Goal: Check status: Check status

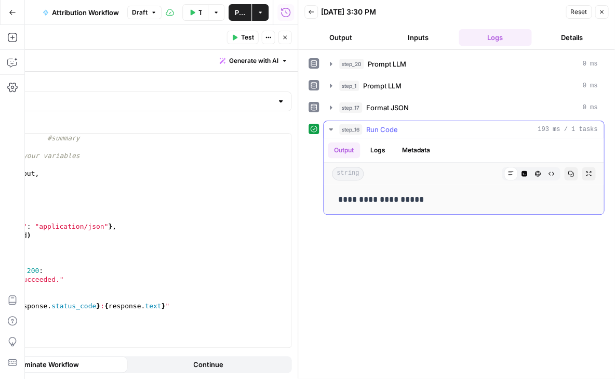
scroll to position [79, 0]
click at [193, 14] on icon "button" at bounding box center [192, 12] width 6 height 6
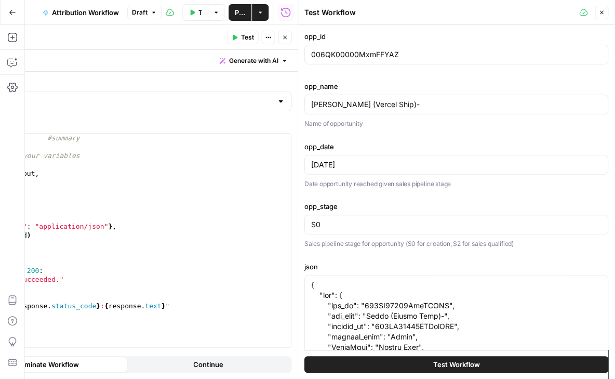
click at [408, 358] on button "Test Workflow" at bounding box center [456, 363] width 304 height 17
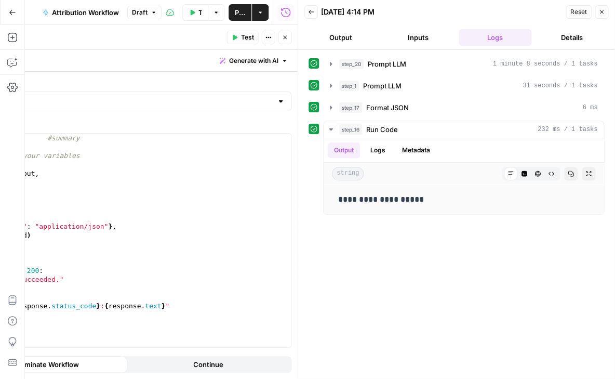
click at [10, 15] on icon "button" at bounding box center [12, 12] width 7 height 7
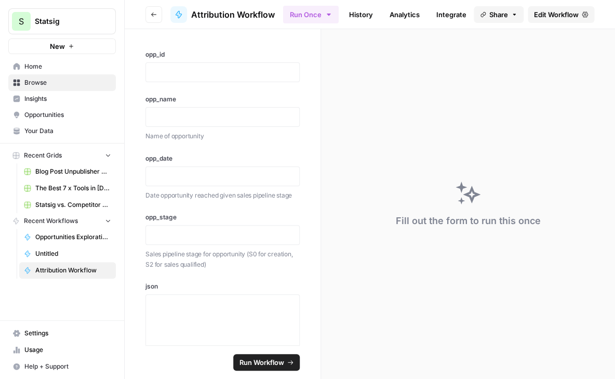
click at [25, 332] on span "Settings" at bounding box center [67, 332] width 87 height 9
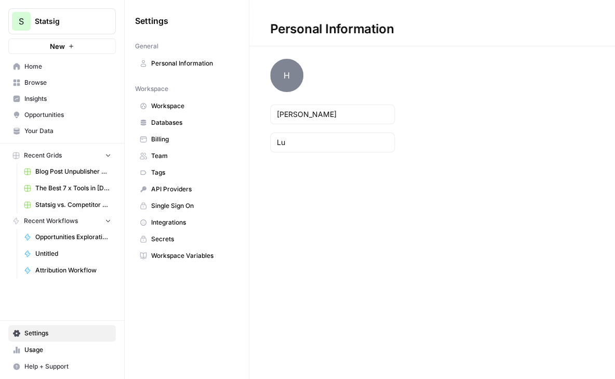
click at [184, 101] on span "Workspace" at bounding box center [192, 105] width 83 height 9
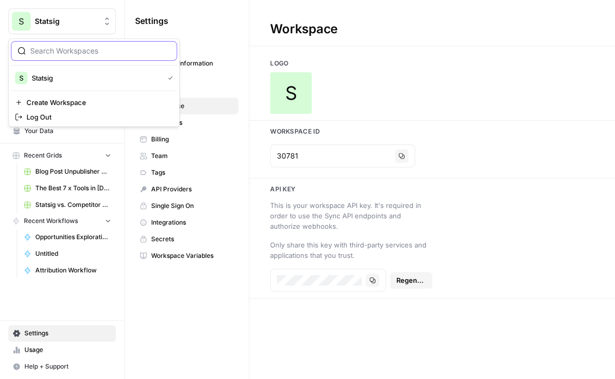
click at [39, 20] on span "Statsig" at bounding box center [66, 21] width 63 height 10
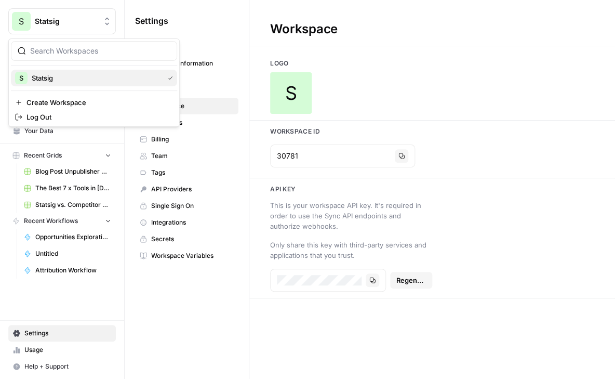
click at [46, 74] on span "Statsig" at bounding box center [96, 78] width 128 height 10
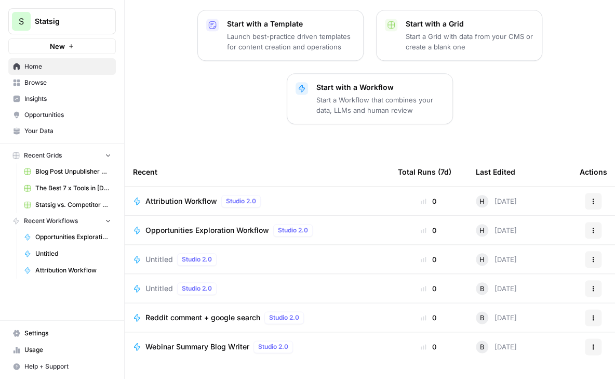
click at [593, 256] on icon "button" at bounding box center [593, 259] width 6 height 6
click at [520, 287] on span "Delete" at bounding box center [546, 290] width 83 height 10
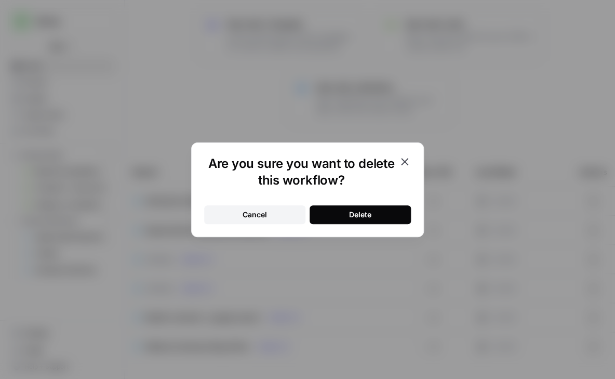
click at [374, 211] on button "Delete" at bounding box center [359, 214] width 101 height 19
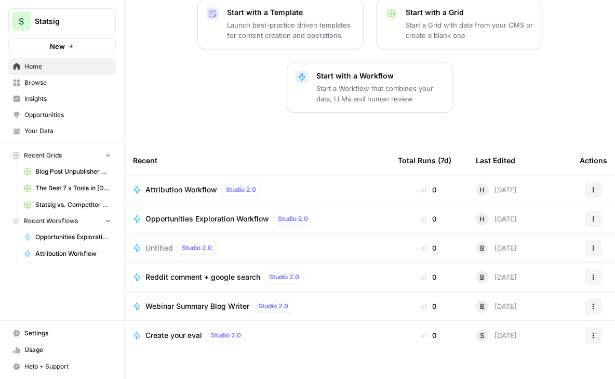
scroll to position [162, 0]
click at [67, 173] on span "Blog Post Unpublisher Grid (master)" at bounding box center [73, 171] width 76 height 9
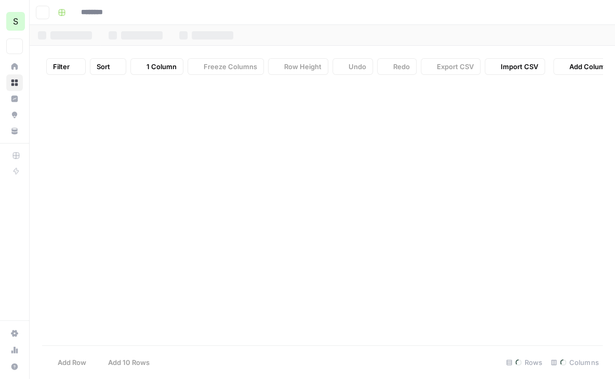
type input "**********"
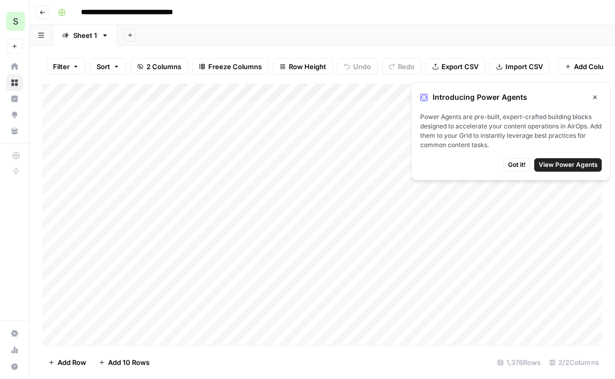
click at [18, 19] on div "S" at bounding box center [15, 21] width 19 height 19
click at [47, 10] on button "Go back" at bounding box center [43, 13] width 14 height 14
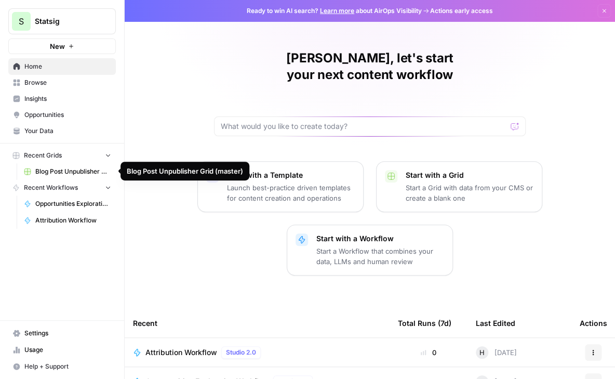
click at [62, 200] on span "Opportunities Exploration Workflow" at bounding box center [73, 203] width 76 height 9
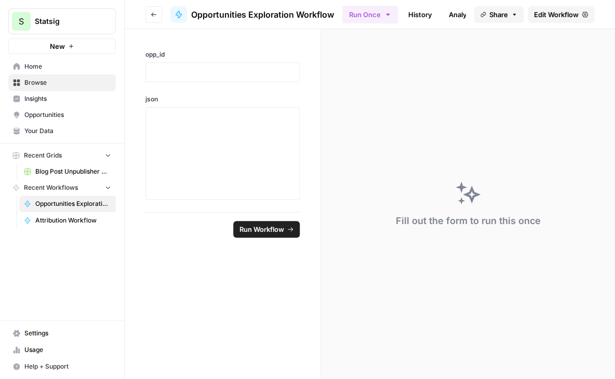
click at [56, 215] on span "Attribution Workflow" at bounding box center [73, 219] width 76 height 9
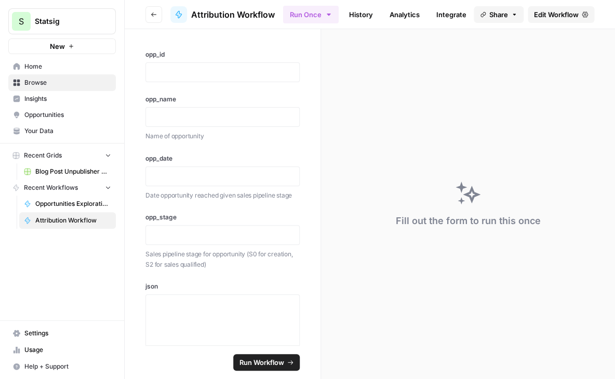
click at [556, 12] on span "Edit Workflow" at bounding box center [556, 14] width 45 height 10
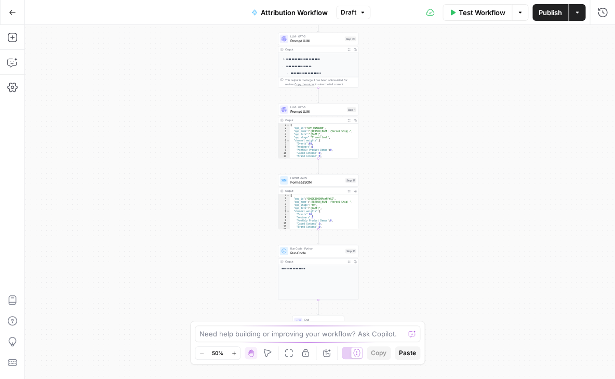
scroll to position [69, 0]
click at [549, 16] on span "Publish" at bounding box center [549, 12] width 23 height 10
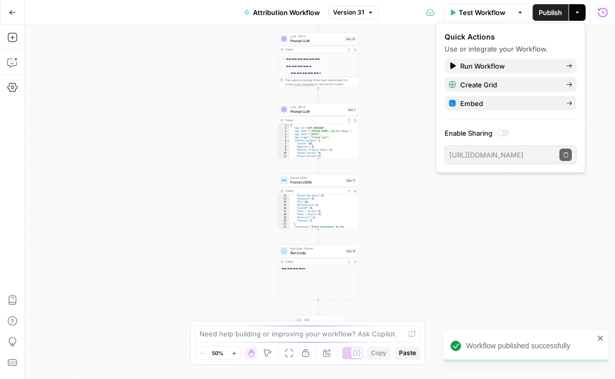
click at [596, 14] on button "Run History" at bounding box center [602, 12] width 17 height 17
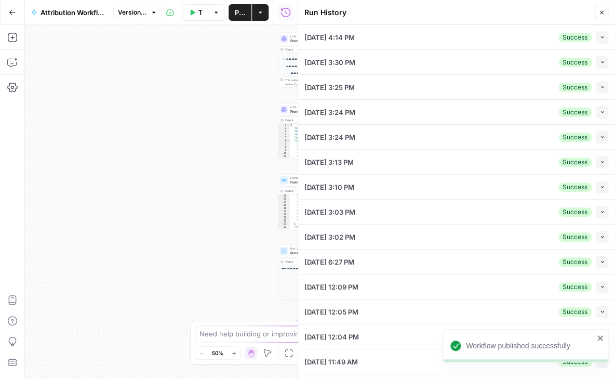
click at [600, 10] on icon "button" at bounding box center [601, 12] width 6 height 6
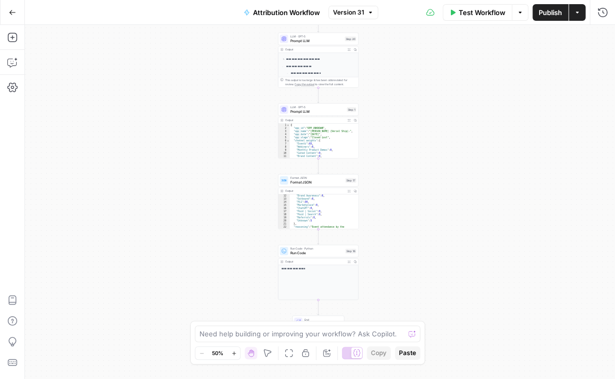
click at [16, 18] on button "Go Back" at bounding box center [12, 12] width 19 height 19
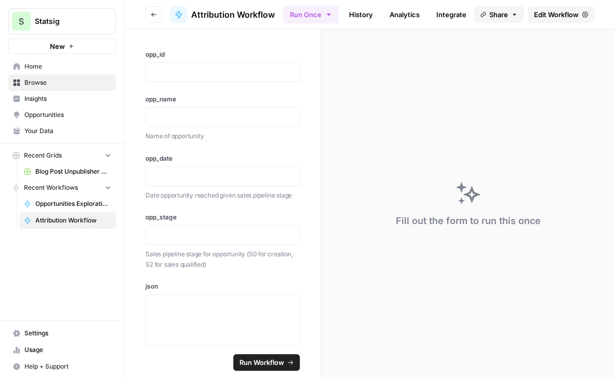
click at [359, 15] on link "History" at bounding box center [361, 14] width 36 height 17
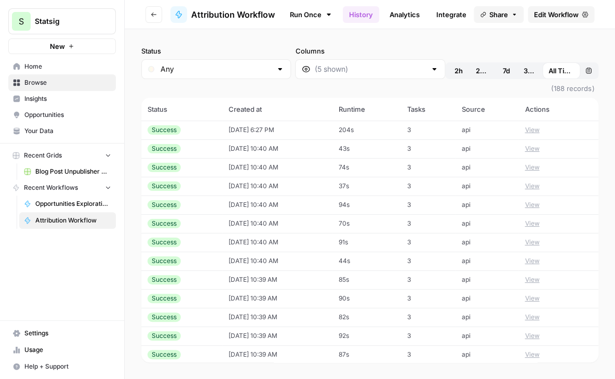
click at [454, 70] on span "2h" at bounding box center [458, 70] width 8 height 10
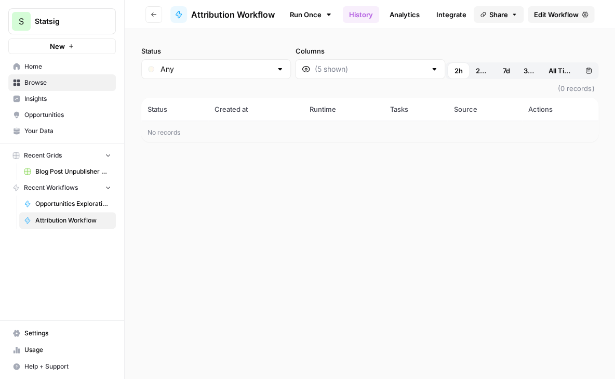
click at [419, 132] on div "Status Any Columns 2h 24h 7d 30d All Time Custom range (0 records) Status Creat…" at bounding box center [370, 203] width 490 height 349
click at [382, 263] on div "Status Any Columns 2h 24h 7d 30d All Time Custom range (0 records) Status Creat…" at bounding box center [370, 203] width 490 height 349
click at [476, 74] on span "24h" at bounding box center [482, 70] width 12 height 10
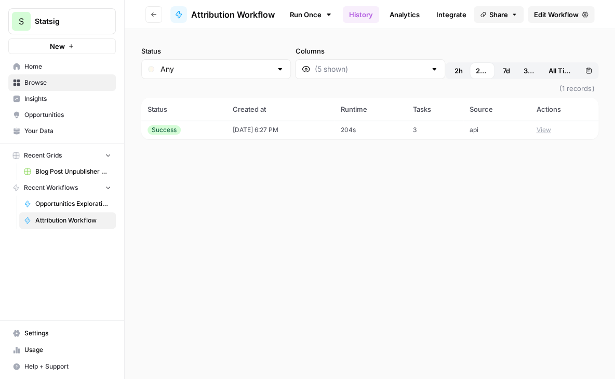
click at [454, 70] on span "2h" at bounding box center [458, 70] width 8 height 10
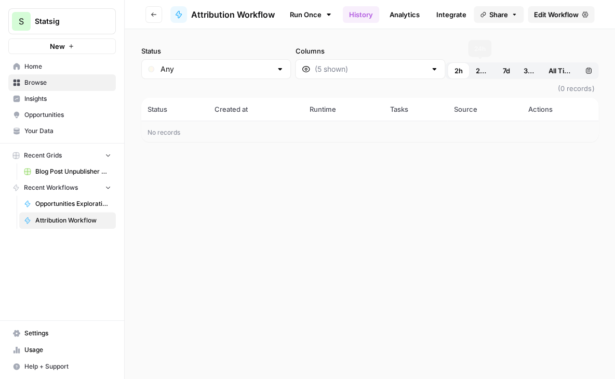
click at [476, 68] on span "24h" at bounding box center [482, 70] width 12 height 10
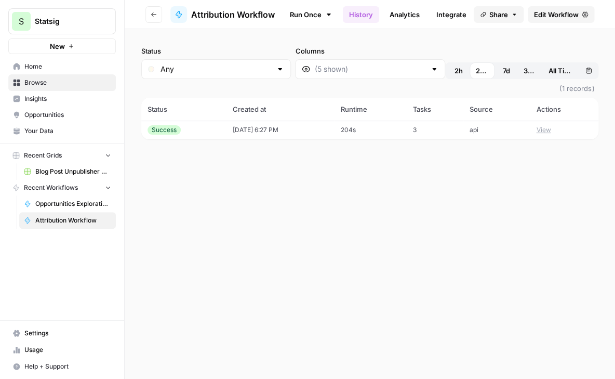
click at [454, 71] on span "2h" at bounding box center [458, 70] width 8 height 10
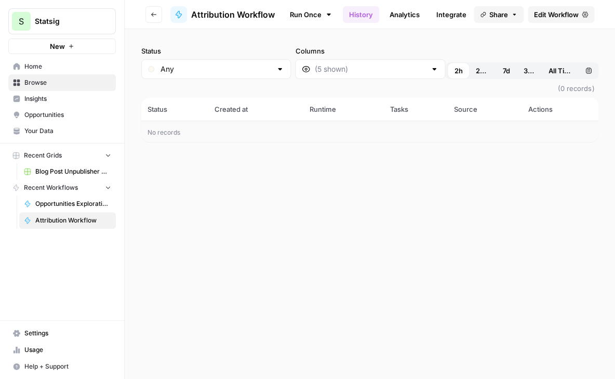
click at [224, 183] on div "Status Any Columns 2h 24h 7d 30d All Time Custom range (0 records) Status Creat…" at bounding box center [370, 203] width 490 height 349
click at [69, 199] on span "Opportunities Exploration Workflow" at bounding box center [73, 203] width 76 height 9
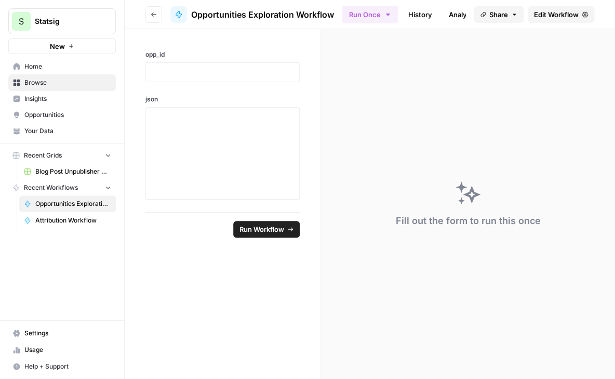
click at [65, 219] on span "Attribution Workflow" at bounding box center [73, 219] width 76 height 9
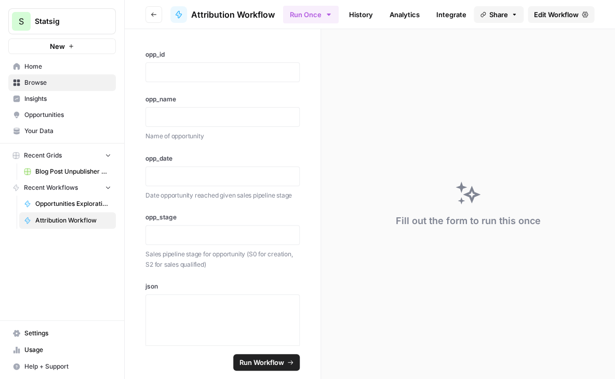
click at [352, 10] on link "History" at bounding box center [361, 14] width 36 height 17
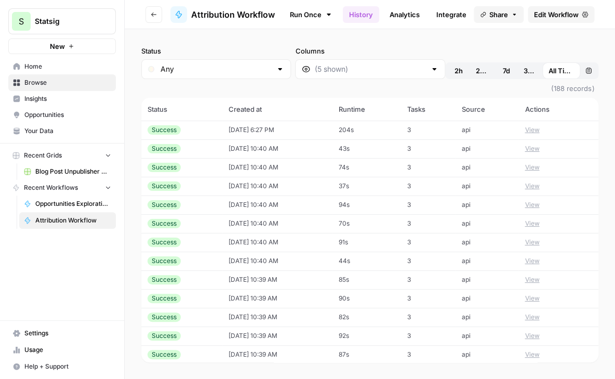
click at [457, 70] on span "2h" at bounding box center [458, 70] width 8 height 10
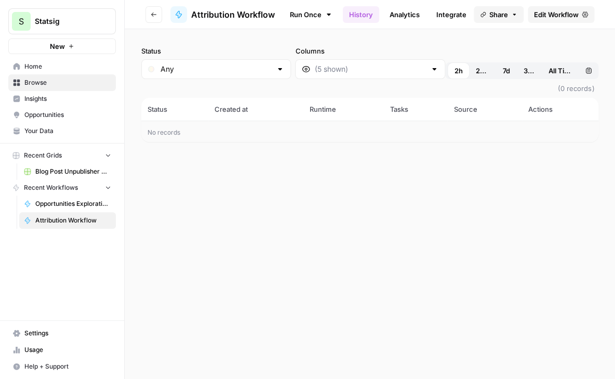
click at [506, 14] on span "Share" at bounding box center [498, 14] width 19 height 10
click at [504, 64] on icon at bounding box center [507, 65] width 7 height 8
click at [489, 64] on button "Copy" at bounding box center [498, 65] width 34 height 10
click at [461, 126] on div "No records" at bounding box center [369, 131] width 457 height 21
click at [547, 11] on span "Edit Workflow" at bounding box center [556, 14] width 45 height 10
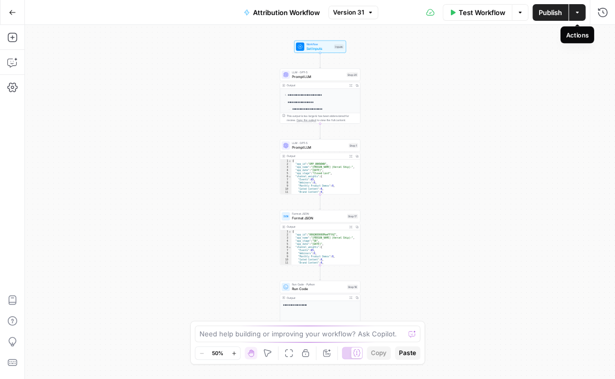
click at [582, 17] on button "Actions" at bounding box center [577, 12] width 17 height 17
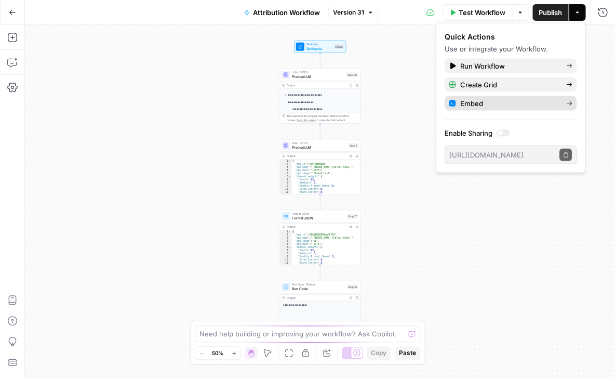
click at [499, 103] on span "Embed" at bounding box center [509, 103] width 98 height 10
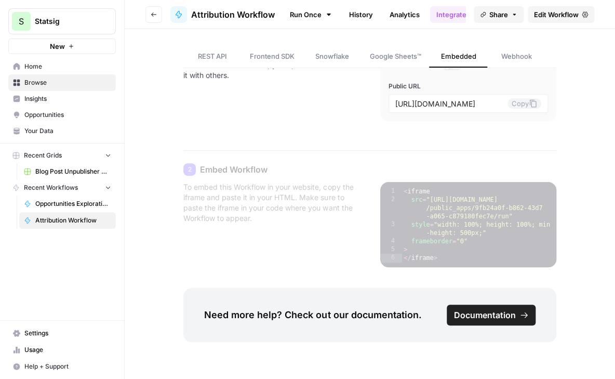
scroll to position [104, 0]
click at [529, 103] on icon at bounding box center [533, 104] width 8 height 8
click at [555, 17] on span "Edit Workflow" at bounding box center [556, 14] width 45 height 10
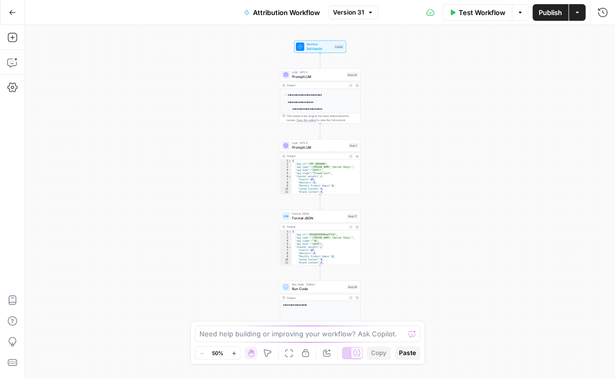
click at [547, 13] on span "Publish" at bounding box center [549, 12] width 23 height 10
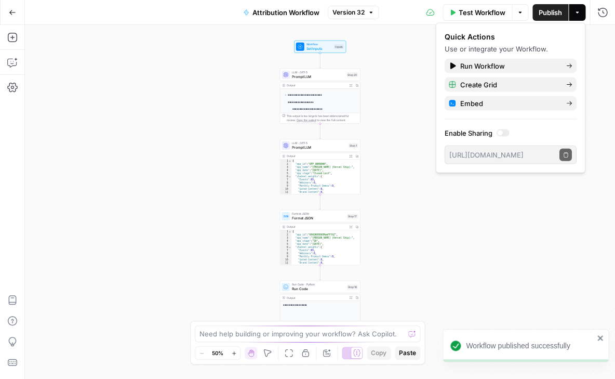
click at [420, 196] on div "**********" at bounding box center [320, 202] width 590 height 354
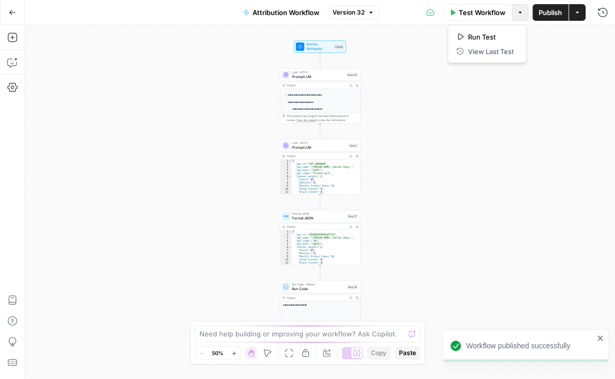
click at [519, 18] on button "Options" at bounding box center [519, 12] width 17 height 17
click at [578, 16] on button "Actions" at bounding box center [577, 12] width 17 height 17
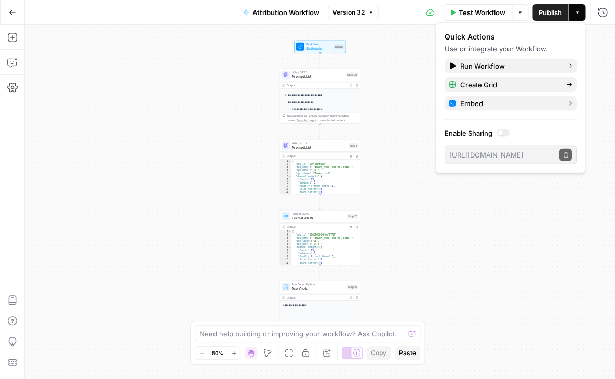
click at [578, 16] on button "Actions" at bounding box center [577, 12] width 17 height 17
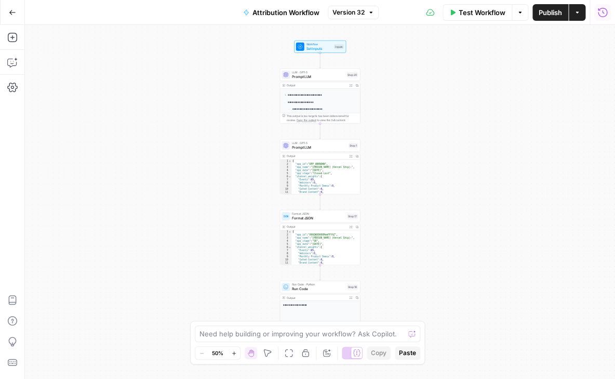
click at [603, 9] on icon "button" at bounding box center [602, 12] width 10 height 10
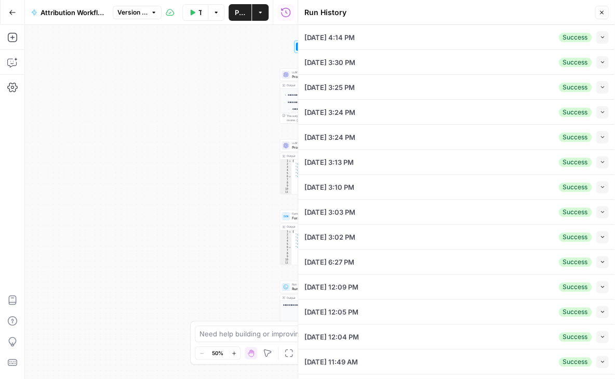
click at [602, 38] on icon "button" at bounding box center [602, 37] width 6 height 6
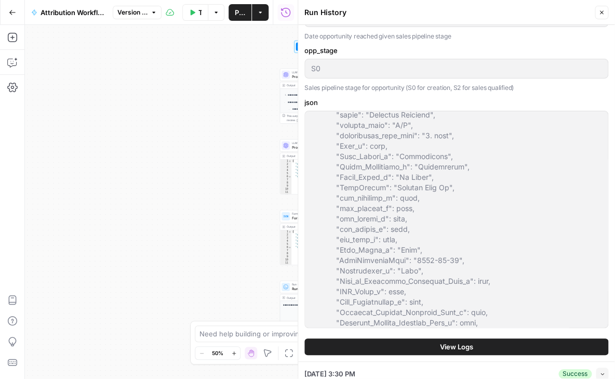
scroll to position [433, 0]
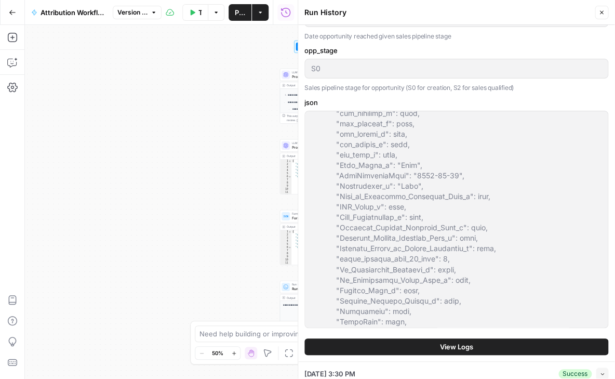
click at [601, 19] on button "Close" at bounding box center [602, 13] width 14 height 14
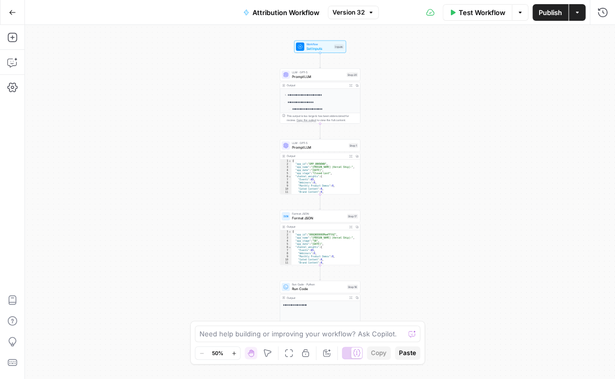
click at [308, 45] on span "Workflow" at bounding box center [319, 44] width 26 height 4
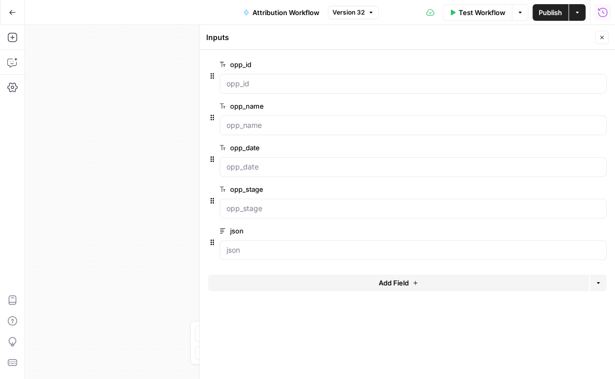
click at [604, 14] on icon "button" at bounding box center [602, 12] width 10 height 10
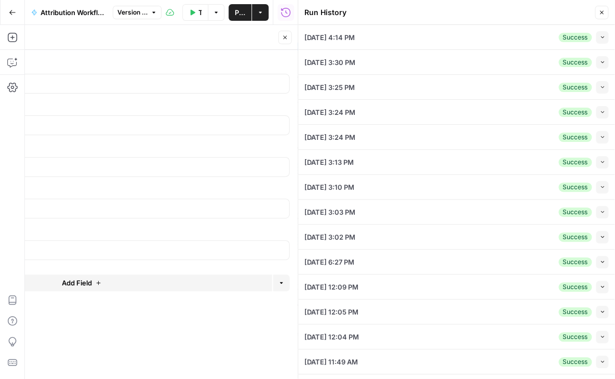
click at [406, 31] on div "09/24/25 at 4:14 PM Success Collapse" at bounding box center [456, 37] width 304 height 24
click at [605, 9] on button "Close" at bounding box center [602, 13] width 14 height 14
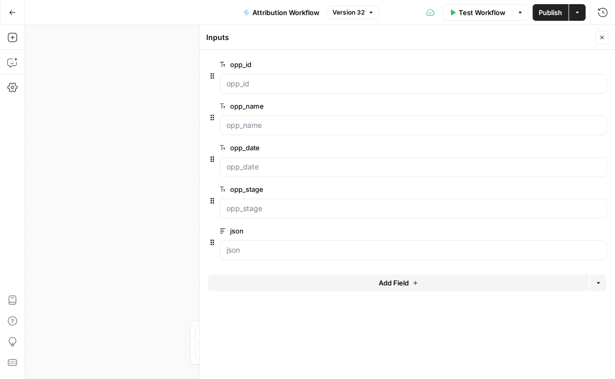
click at [10, 17] on button "Go Back" at bounding box center [12, 12] width 19 height 19
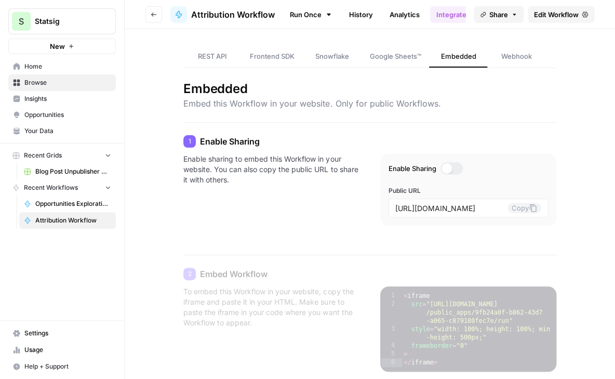
click at [354, 15] on link "History" at bounding box center [361, 14] width 36 height 17
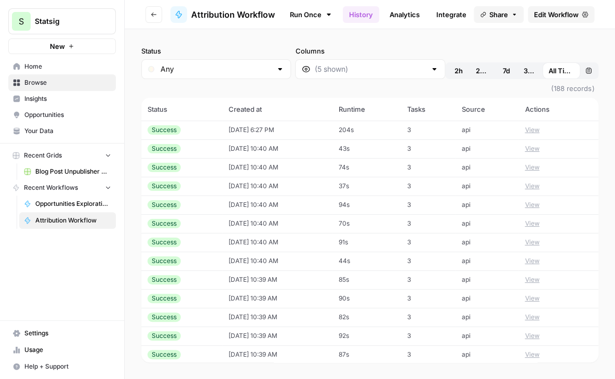
click at [454, 68] on span "2h" at bounding box center [458, 70] width 8 height 10
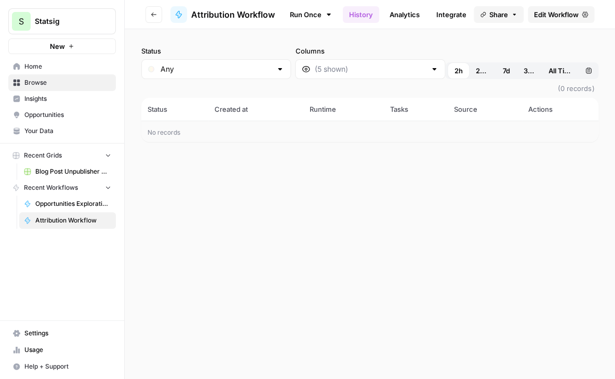
click at [558, 16] on span "Edit Workflow" at bounding box center [556, 14] width 45 height 10
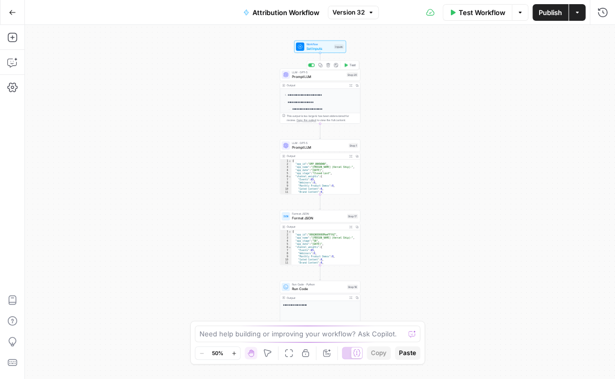
click at [318, 76] on span "Prompt LLM" at bounding box center [318, 76] width 52 height 5
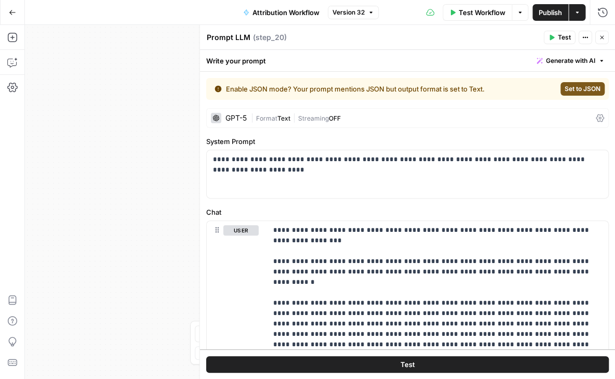
click at [602, 35] on span "E" at bounding box center [599, 35] width 8 height 10
click at [602, 38] on icon "button" at bounding box center [602, 38] width 4 height 4
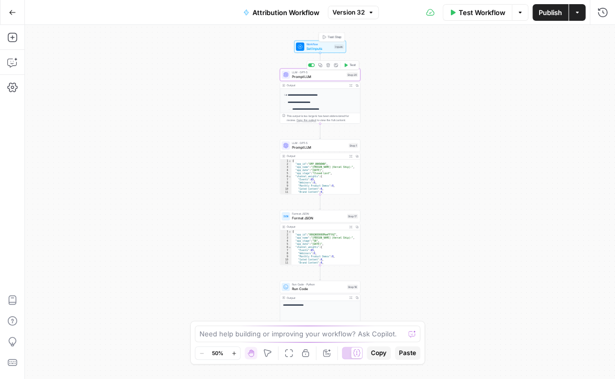
click at [313, 46] on span "Set Inputs" at bounding box center [319, 48] width 26 height 5
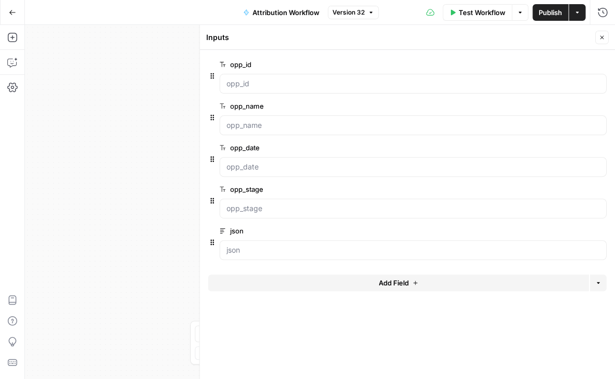
click at [602, 37] on icon "button" at bounding box center [601, 37] width 6 height 6
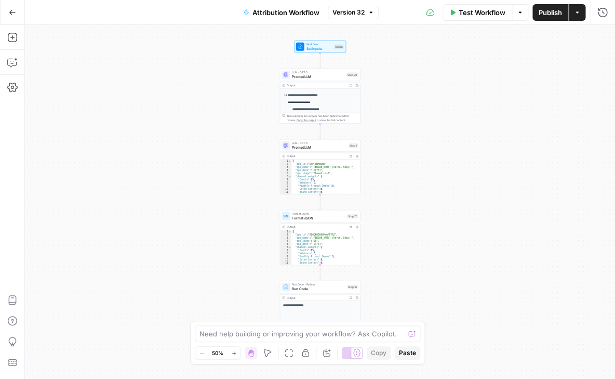
click at [284, 14] on span "Attribution Workflow" at bounding box center [285, 12] width 67 height 10
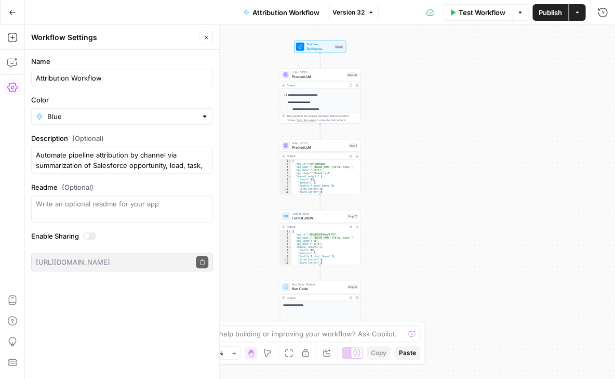
click at [13, 11] on icon "button" at bounding box center [12, 12] width 7 height 7
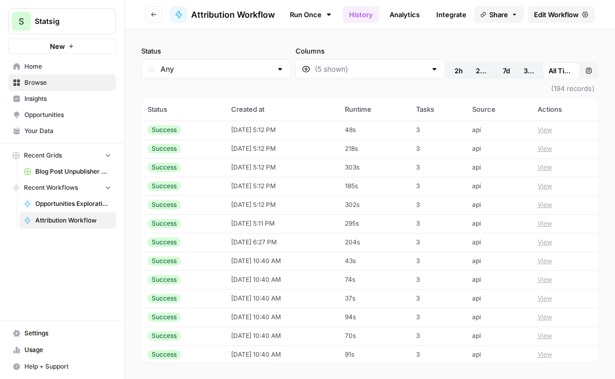
click at [450, 72] on button "2h" at bounding box center [458, 70] width 23 height 17
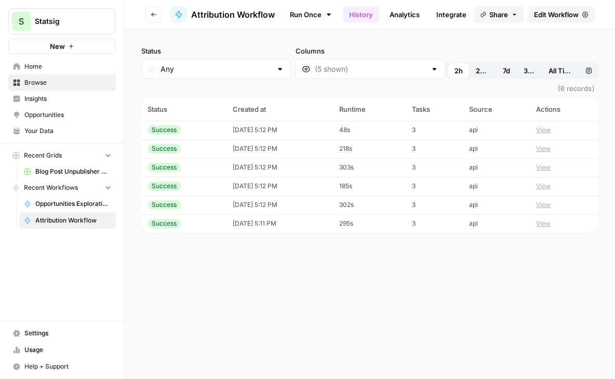
click at [280, 247] on div "Status Any Columns 2h 24h 7d 30d All Time Custom range (6 records) Status Creat…" at bounding box center [370, 203] width 490 height 349
click at [542, 125] on button "View" at bounding box center [543, 129] width 15 height 9
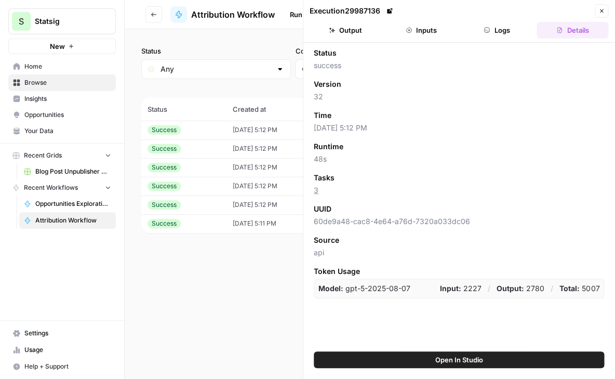
click at [420, 31] on button "Inputs" at bounding box center [421, 30] width 72 height 17
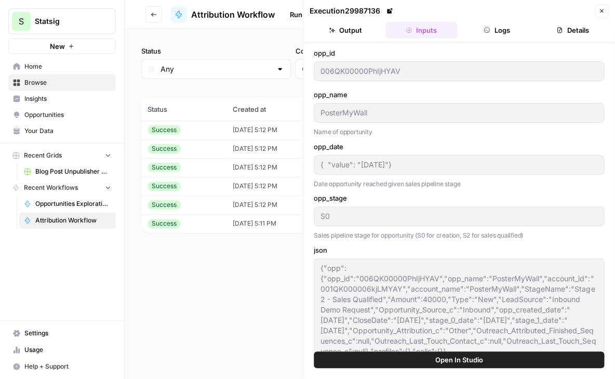
click at [601, 9] on icon "button" at bounding box center [601, 11] width 6 height 6
type input "{ "value": "2025-09-11"}"
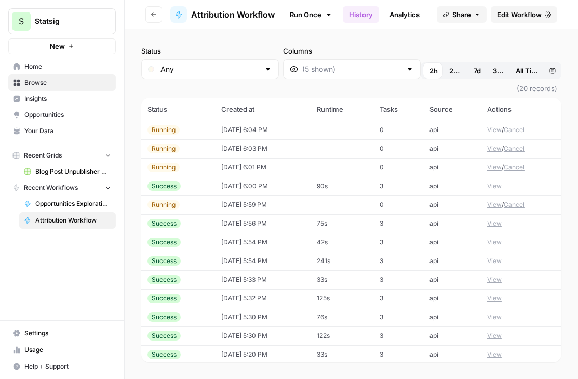
click at [491, 125] on button "View" at bounding box center [494, 129] width 15 height 9
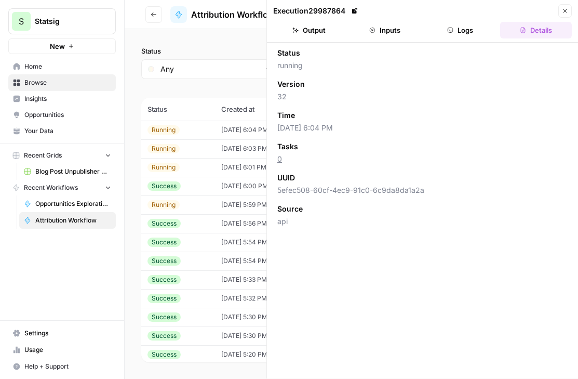
click at [448, 31] on icon "button" at bounding box center [450, 30] width 5 height 5
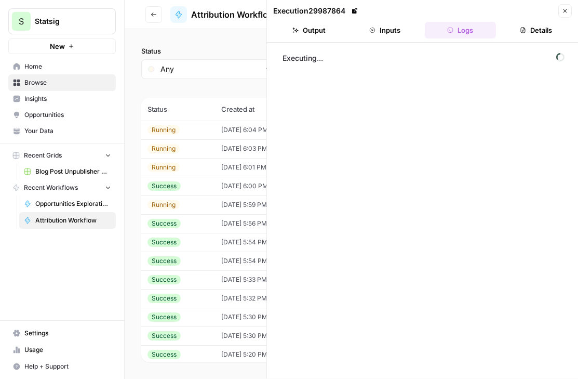
click at [568, 9] on icon "button" at bounding box center [565, 11] width 6 height 6
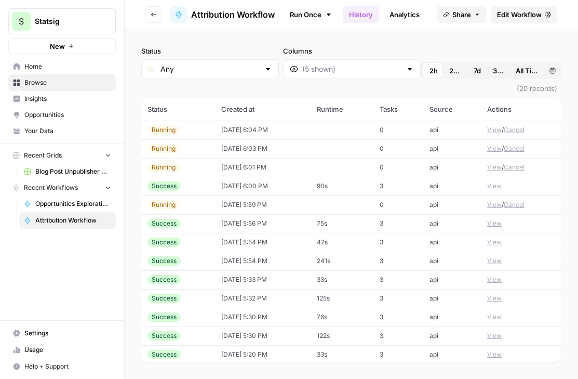
click at [494, 163] on button "View" at bounding box center [494, 167] width 15 height 9
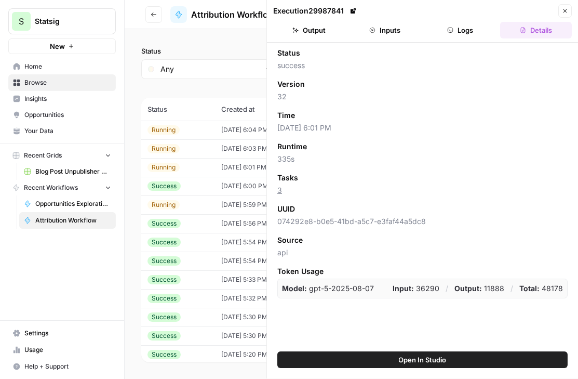
click at [457, 30] on button "Logs" at bounding box center [461, 30] width 72 height 17
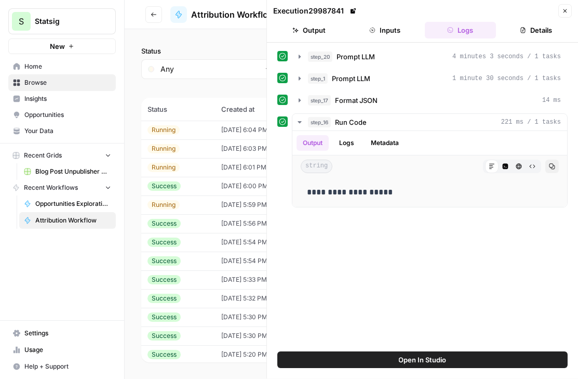
click at [568, 11] on span "Close" at bounding box center [568, 11] width 1 height 1
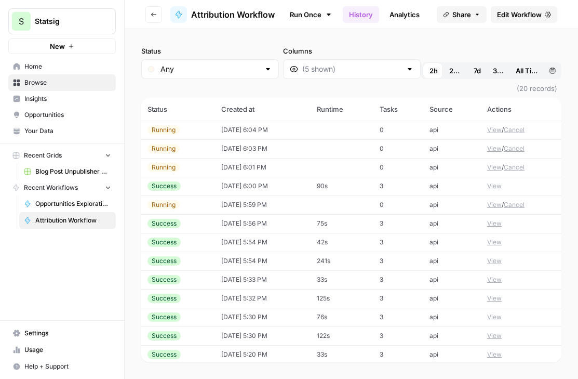
click at [495, 144] on button "View" at bounding box center [494, 148] width 15 height 9
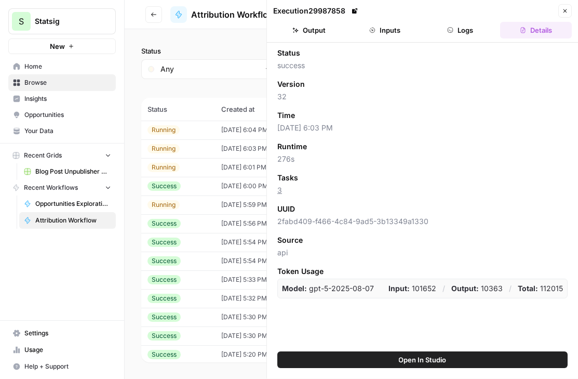
click at [459, 27] on button "Logs" at bounding box center [461, 30] width 72 height 17
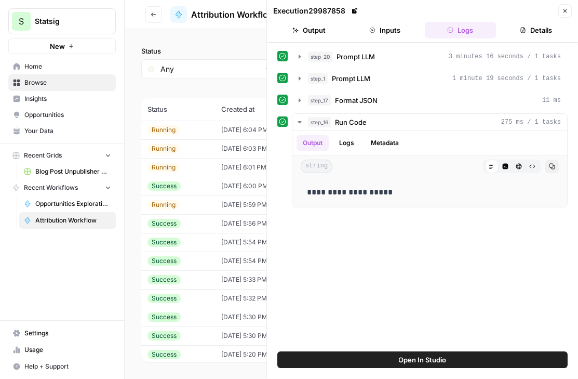
click at [563, 10] on icon "button" at bounding box center [565, 11] width 6 height 6
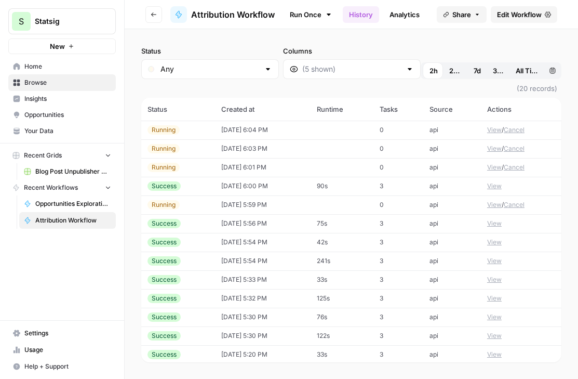
click at [499, 125] on button "View" at bounding box center [494, 129] width 15 height 9
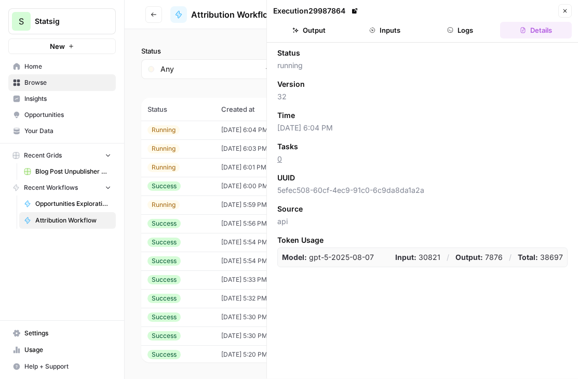
click at [464, 30] on button "Logs" at bounding box center [461, 30] width 72 height 17
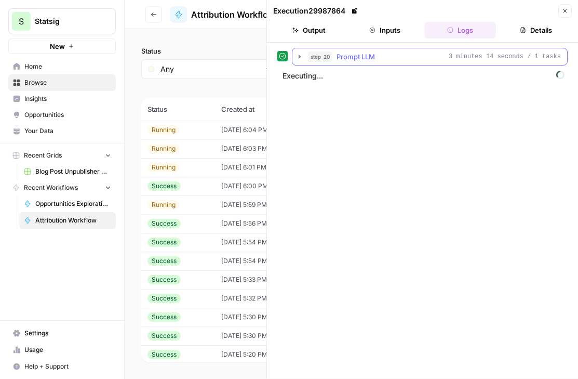
click at [299, 56] on icon "button" at bounding box center [300, 57] width 2 height 4
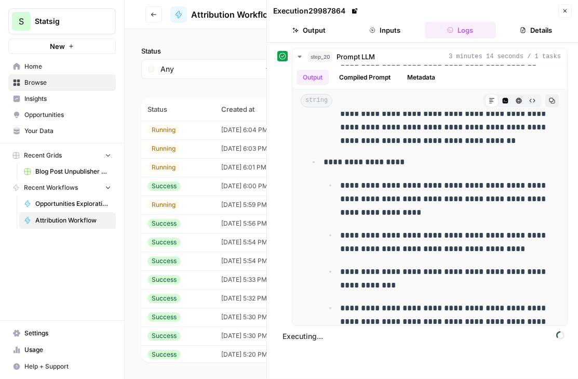
scroll to position [4285, 0]
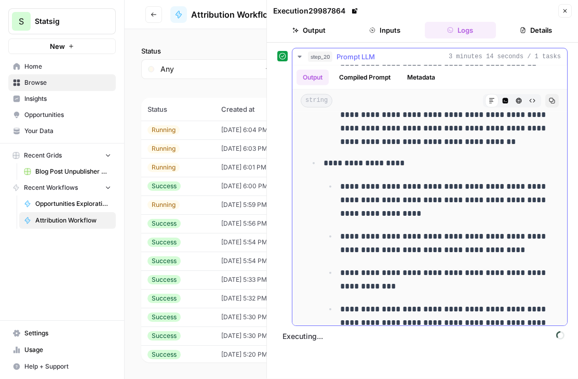
click at [297, 55] on icon "button" at bounding box center [299, 56] width 8 height 8
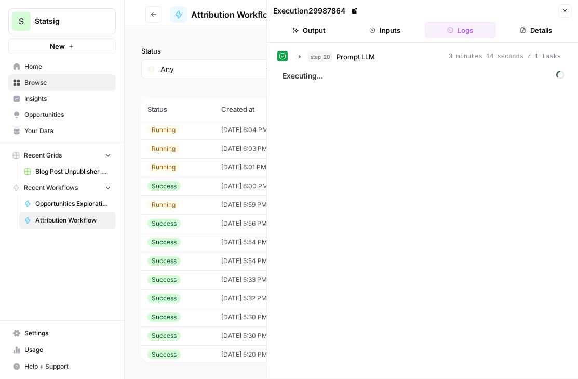
click at [564, 12] on icon "button" at bounding box center [565, 11] width 4 height 4
